Goal: Navigation & Orientation: Find specific page/section

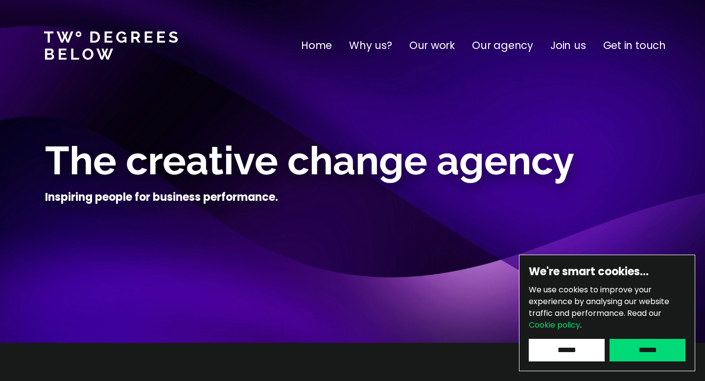
scroll to position [92, 0]
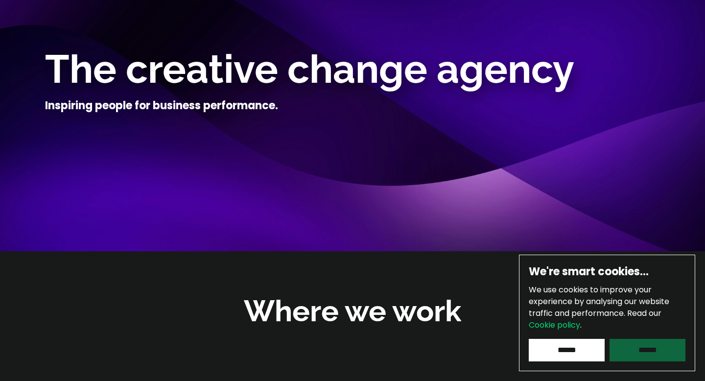
click at [629, 360] on input "******" at bounding box center [648, 350] width 76 height 23
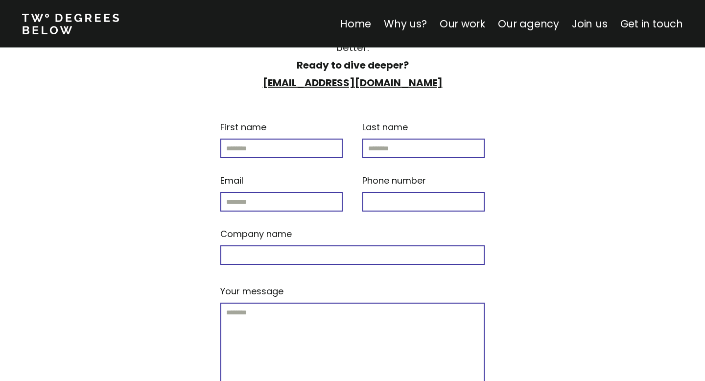
scroll to position [4252, 0]
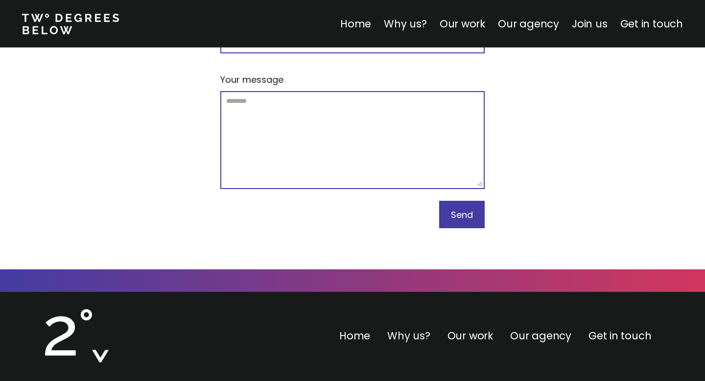
click at [408, 329] on link "Why us?" at bounding box center [408, 336] width 43 height 14
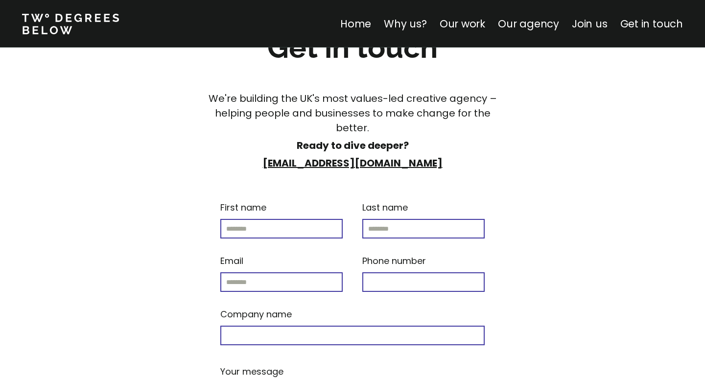
scroll to position [4252, 0]
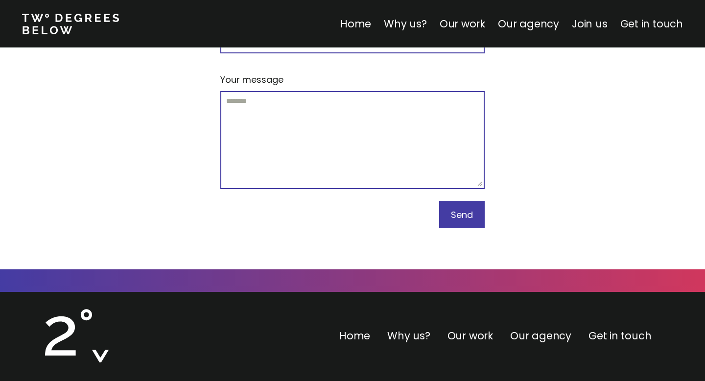
click at [632, 29] on link "Get in touch" at bounding box center [652, 24] width 63 height 14
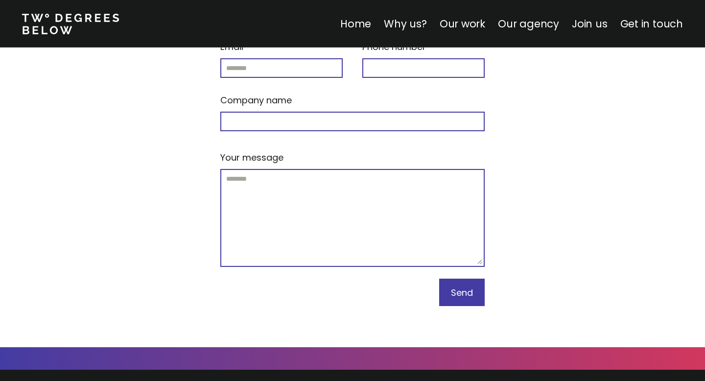
scroll to position [4252, 0]
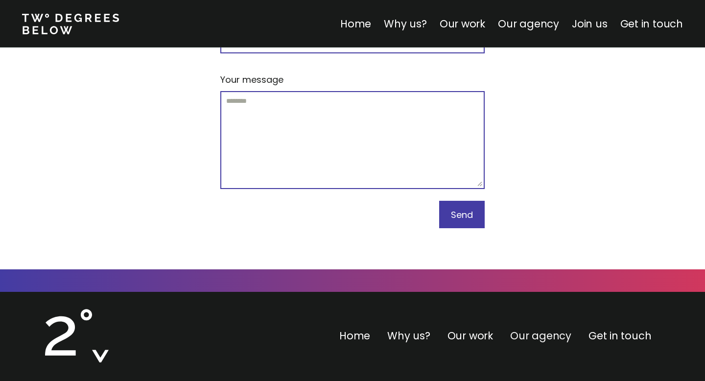
click at [528, 329] on link "Our agency" at bounding box center [540, 336] width 61 height 14
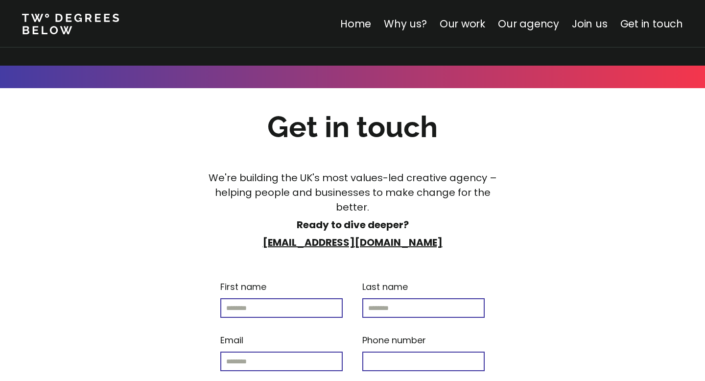
scroll to position [4252, 0]
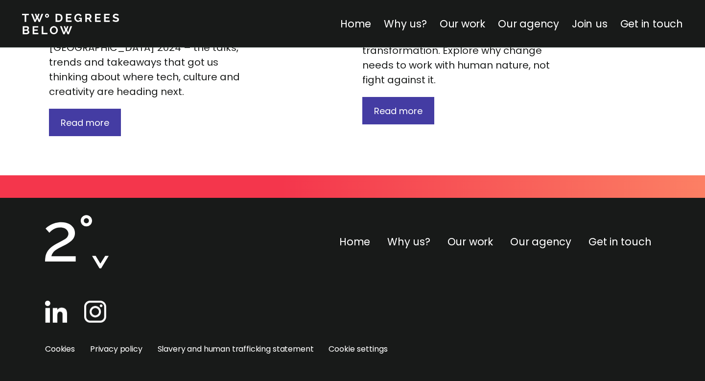
scroll to position [1958, 0]
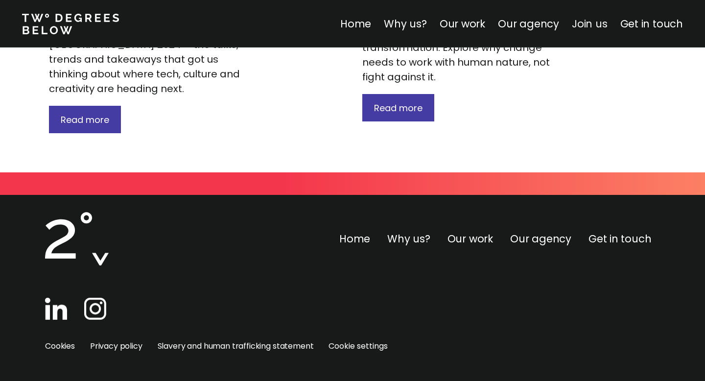
click at [593, 25] on link "Join us" at bounding box center [590, 24] width 36 height 14
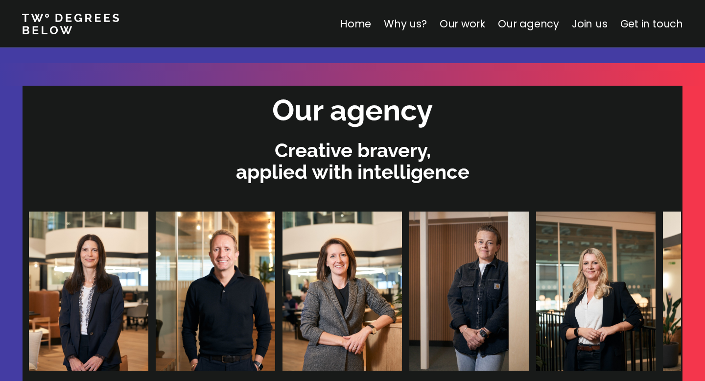
scroll to position [1720, 0]
